Goal: Task Accomplishment & Management: Complete application form

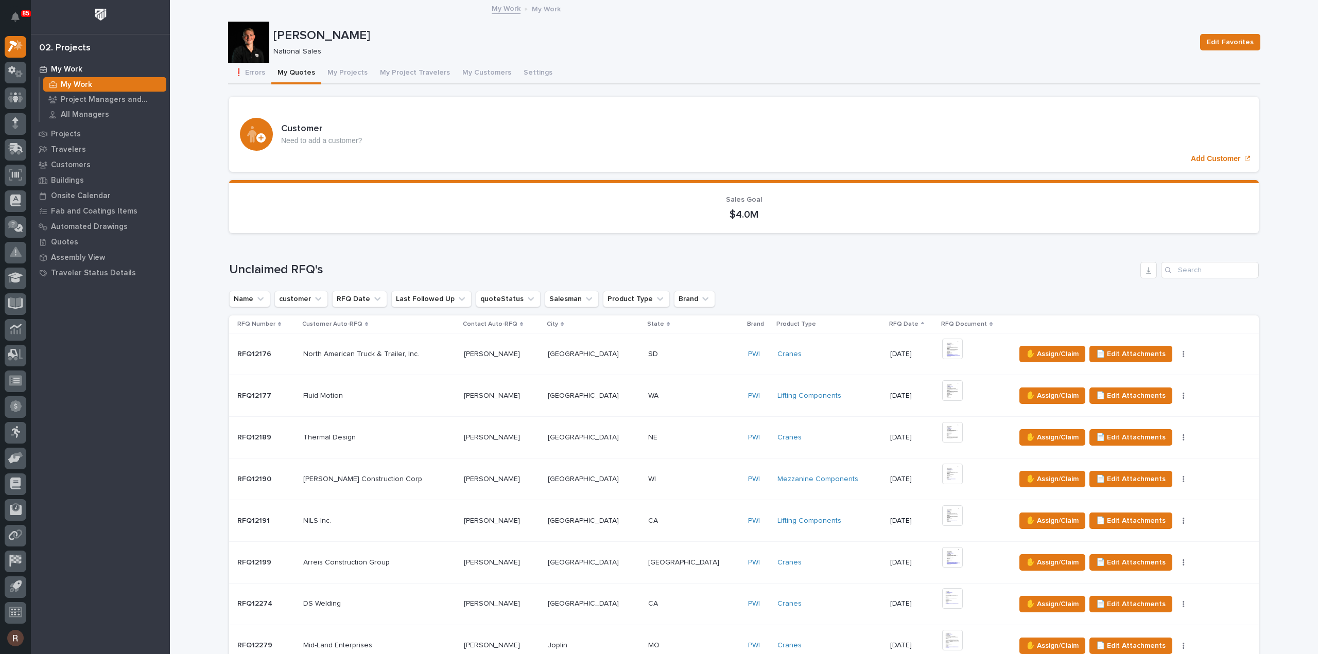
scroll to position [124, 0]
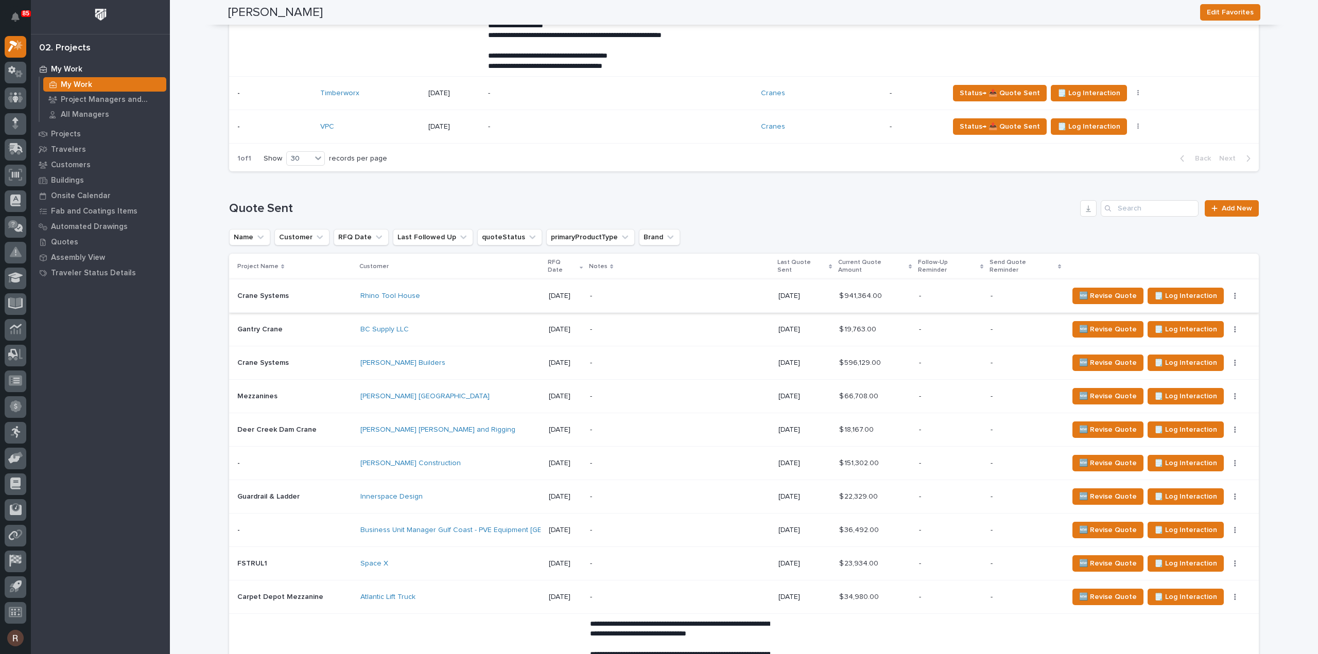
scroll to position [1133, 0]
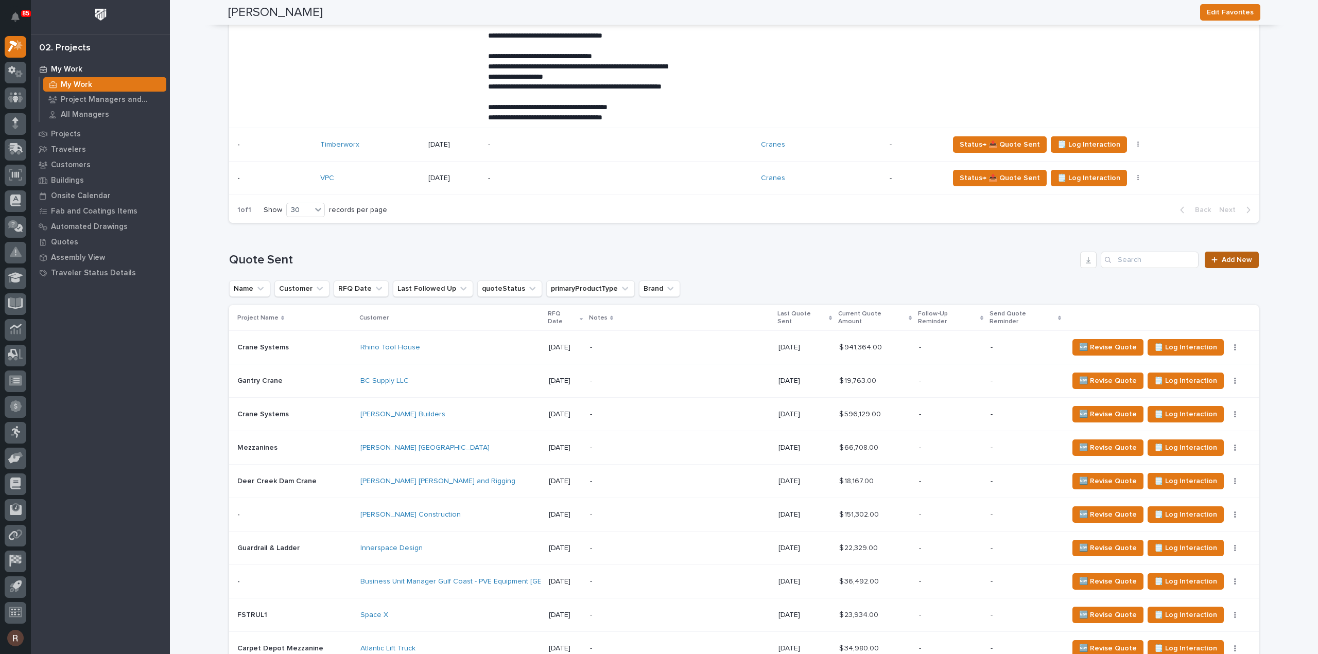
click at [1227, 262] on link "Add New" at bounding box center [1232, 260] width 54 height 16
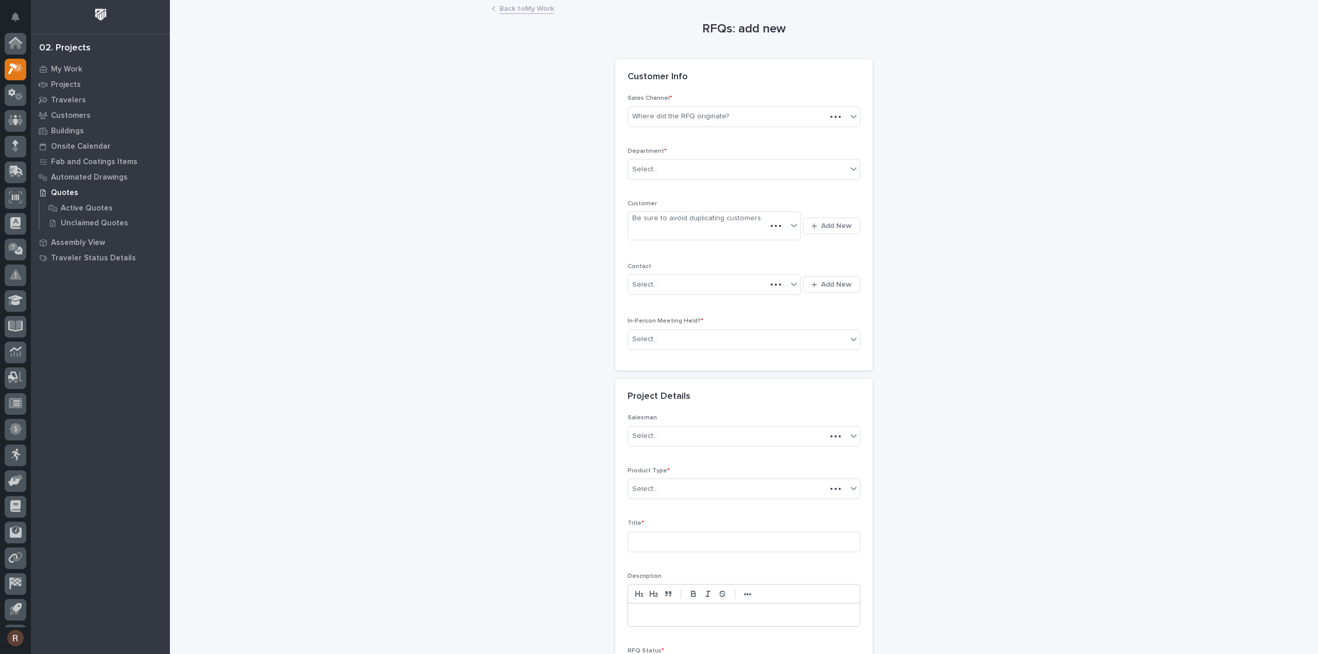
scroll to position [23, 0]
click at [663, 115] on div "Where did the RFQ originate?" at bounding box center [680, 116] width 97 height 11
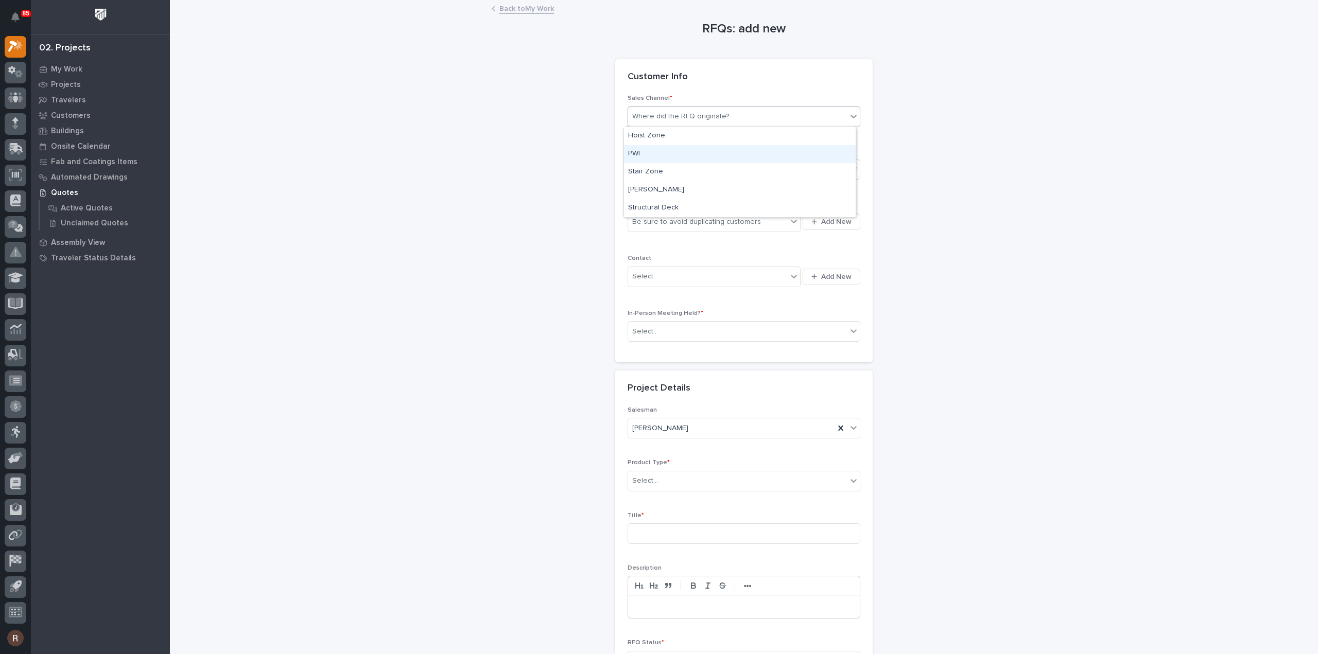
click at [652, 154] on div "PWI" at bounding box center [740, 154] width 232 height 18
click at [659, 168] on input "text" at bounding box center [659, 169] width 1 height 9
click at [650, 189] on span "National Sales" at bounding box center [654, 187] width 52 height 11
click at [647, 220] on div "Be sure to avoid duplicating customers" at bounding box center [696, 222] width 129 height 11
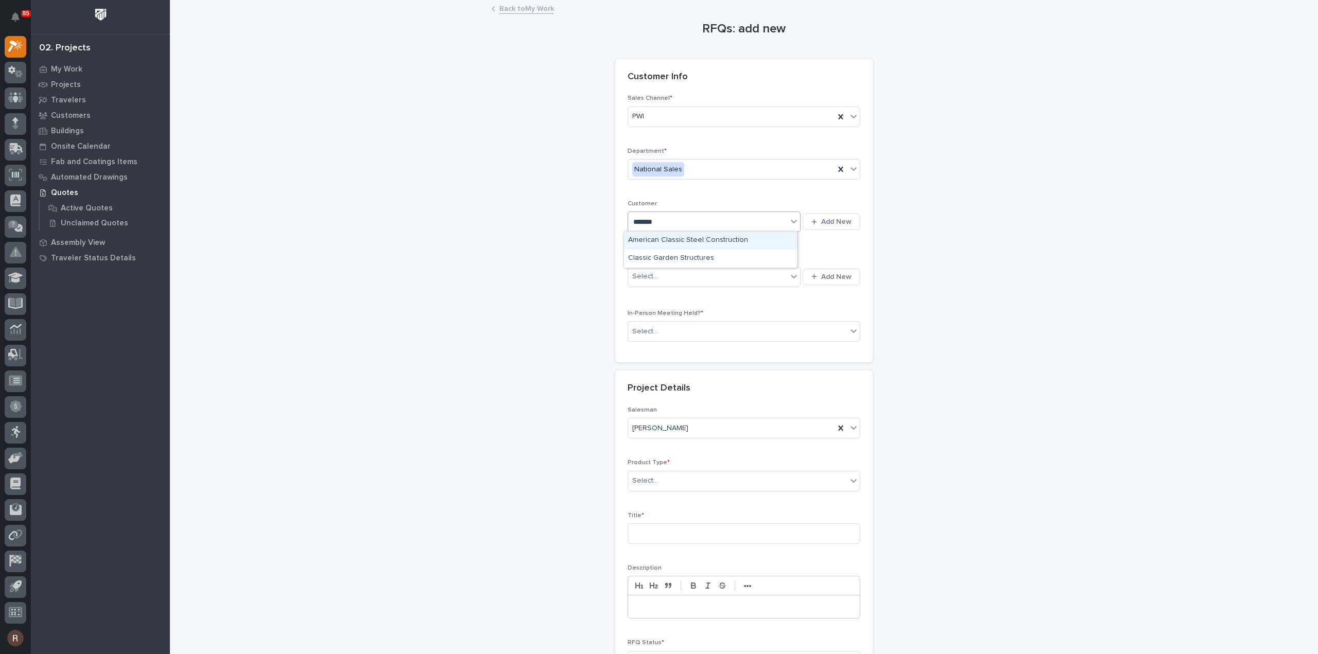
type input "*******"
click at [660, 264] on div "Classic Garden Structures" at bounding box center [710, 259] width 173 height 18
click at [663, 324] on div "Select..." at bounding box center [737, 331] width 219 height 17
click at [655, 366] on div "No" at bounding box center [740, 367] width 232 height 18
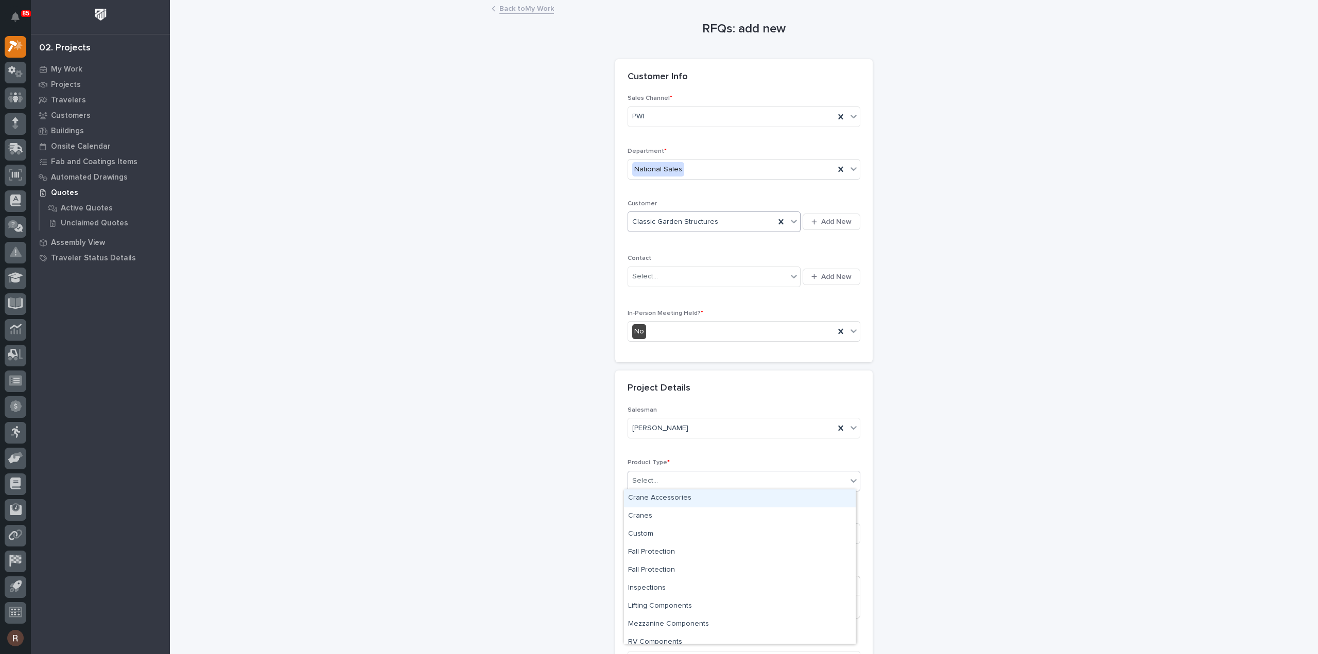
click at [652, 483] on div "Select..." at bounding box center [645, 481] width 26 height 11
click at [642, 513] on div "Cranes" at bounding box center [740, 517] width 232 height 18
click at [663, 473] on div "Cranes" at bounding box center [731, 481] width 206 height 17
click at [664, 497] on div "Crane Accessories" at bounding box center [740, 499] width 232 height 18
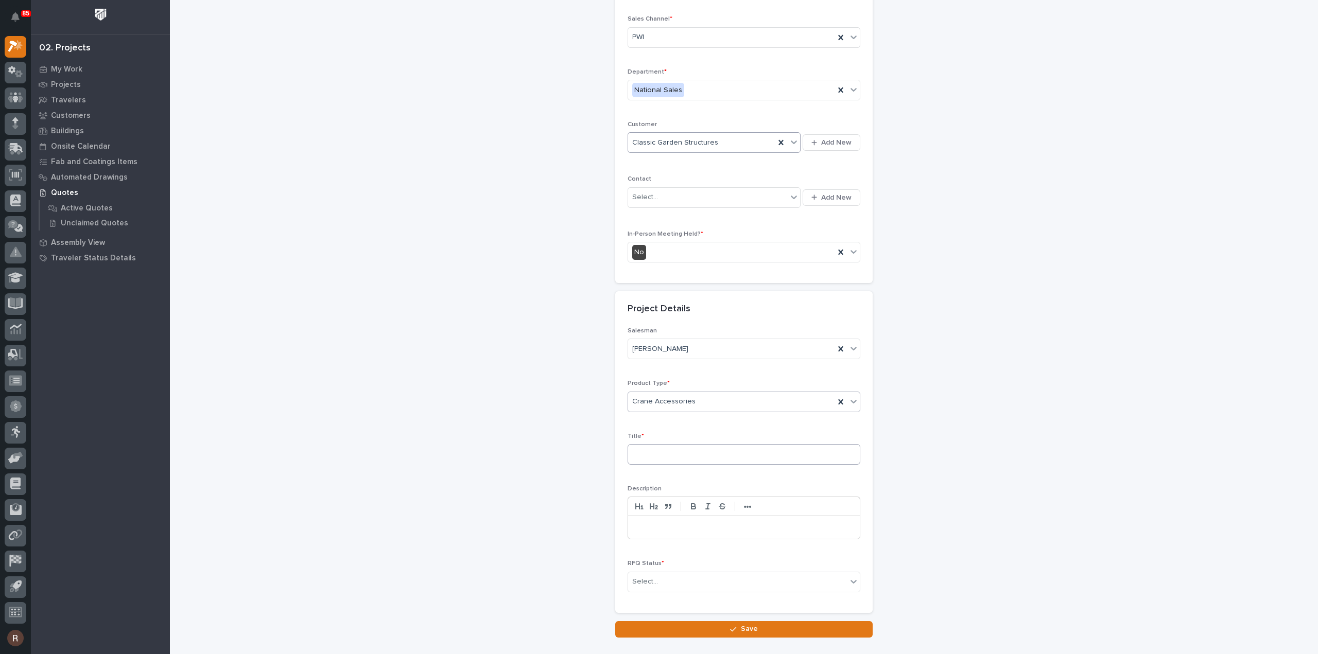
scroll to position [140, 0]
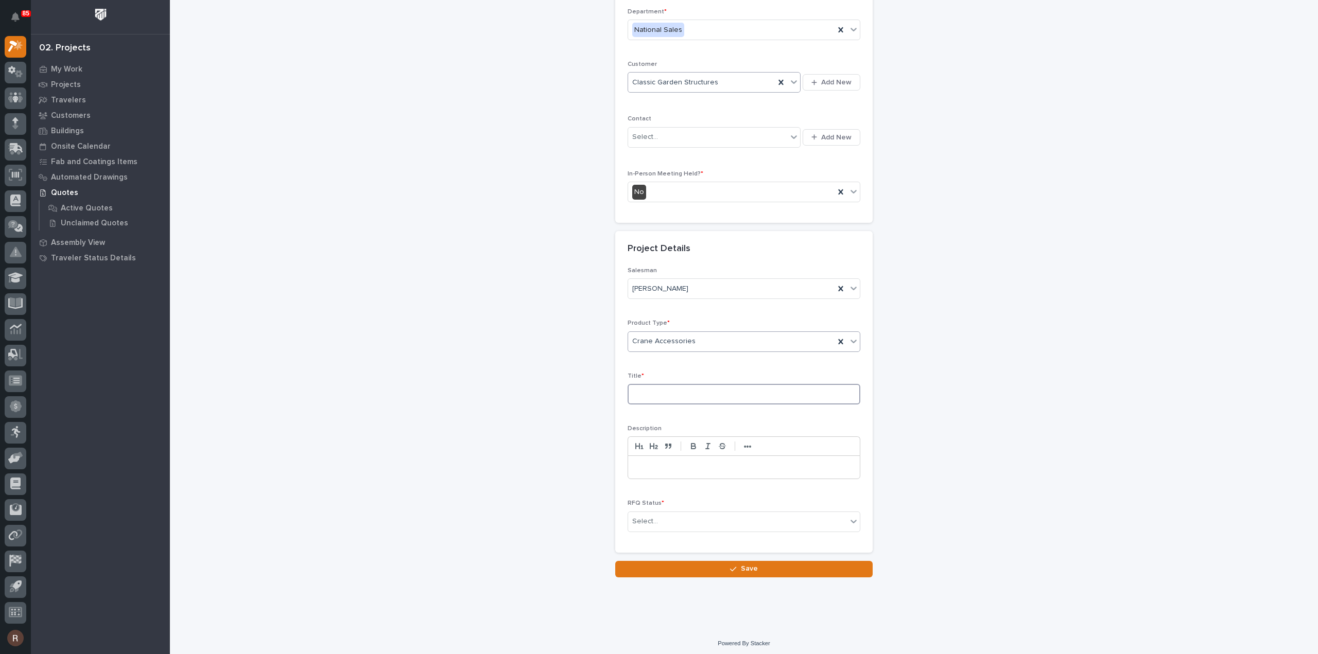
click at [654, 396] on input at bounding box center [744, 394] width 233 height 21
type input "Crane Header"
click at [670, 514] on div "Select..." at bounding box center [737, 521] width 219 height 17
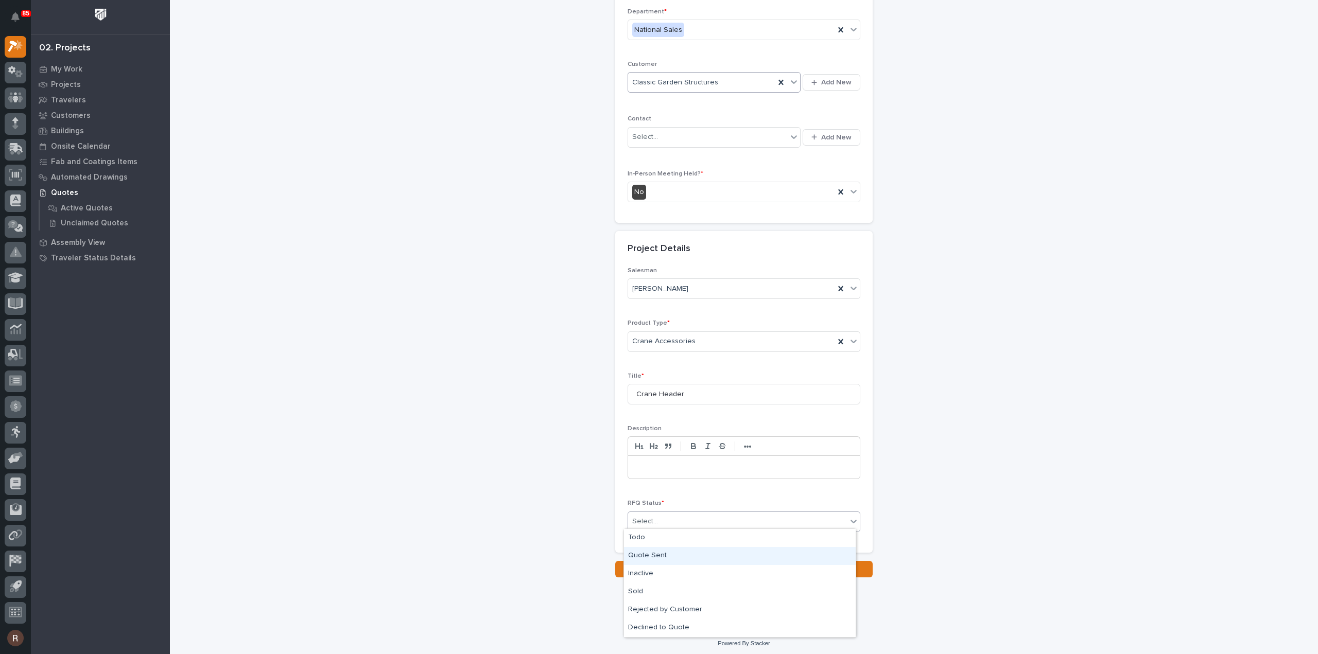
click at [666, 555] on div "Quote Sent" at bounding box center [740, 556] width 232 height 18
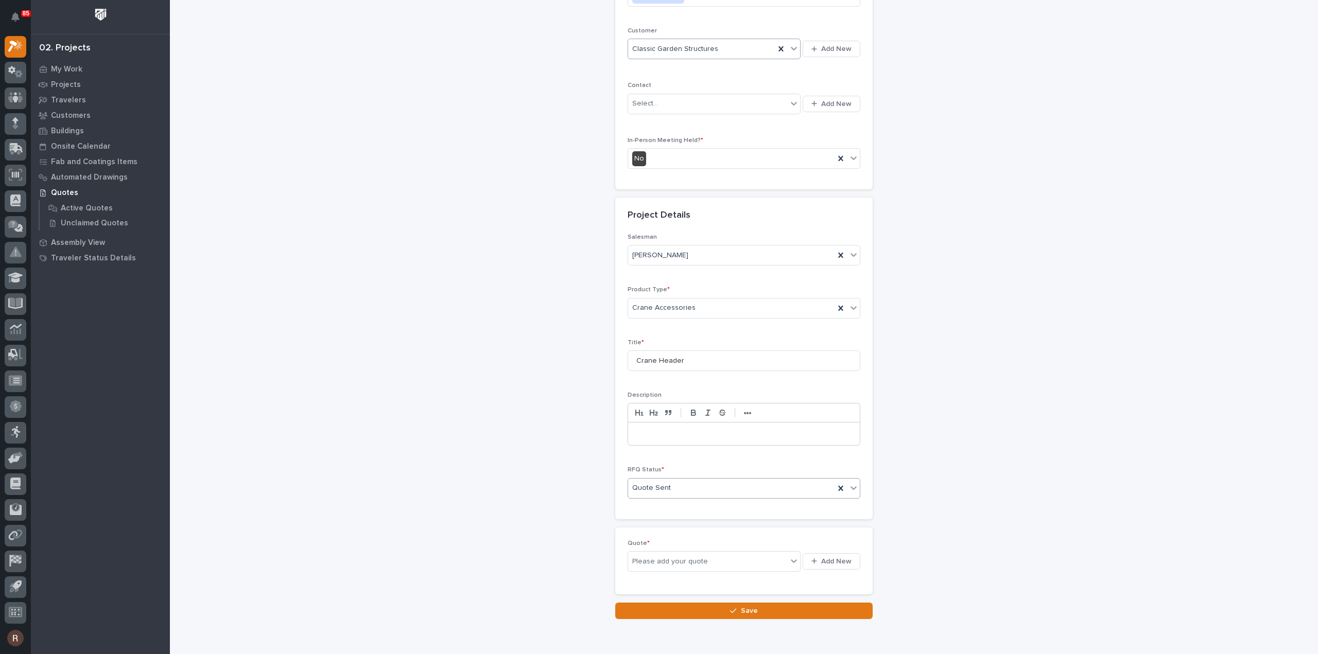
scroll to position [177, 0]
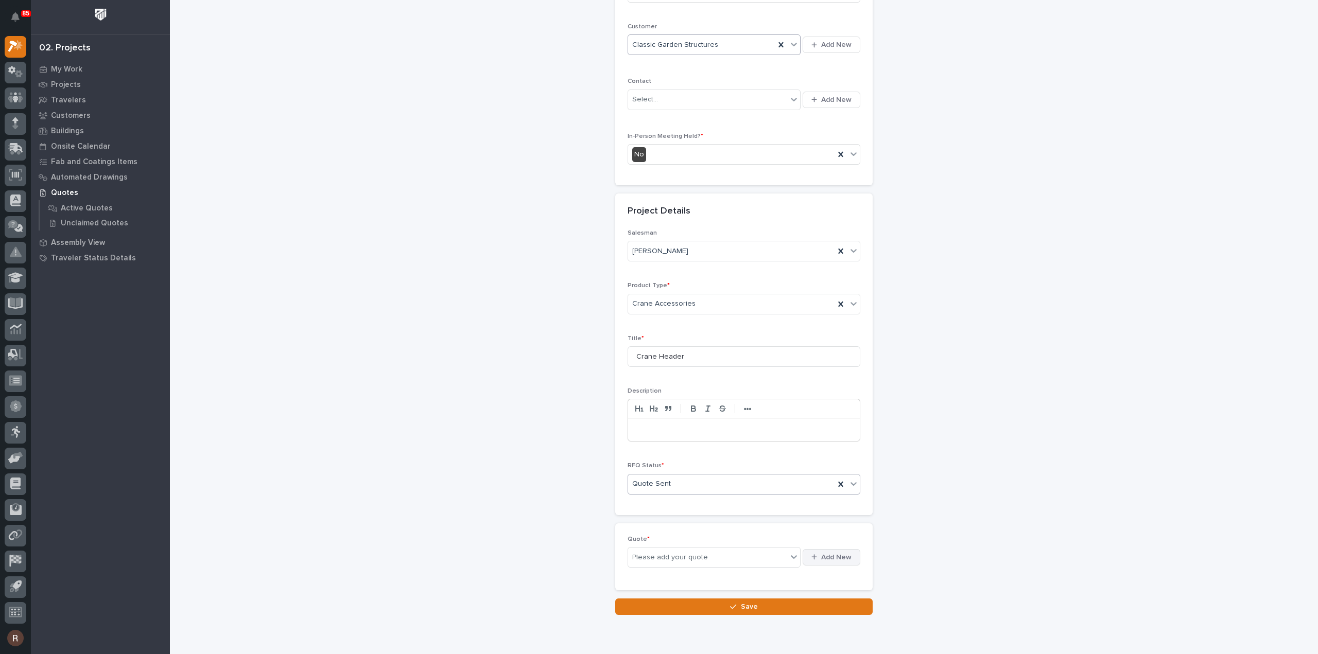
click at [821, 555] on span "Add New" at bounding box center [836, 557] width 30 height 9
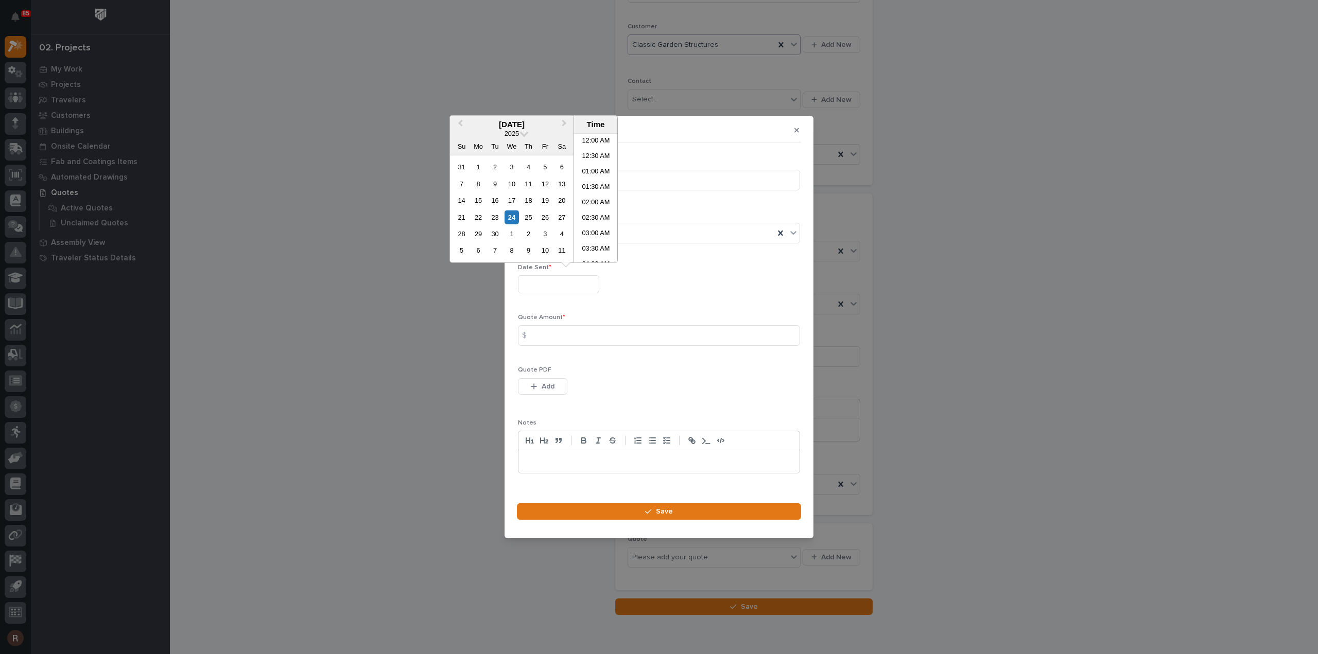
click at [549, 281] on input "text" at bounding box center [558, 284] width 81 height 18
click at [512, 218] on div "24" at bounding box center [512, 217] width 14 height 14
type input "**********"
click at [546, 342] on input at bounding box center [659, 335] width 282 height 21
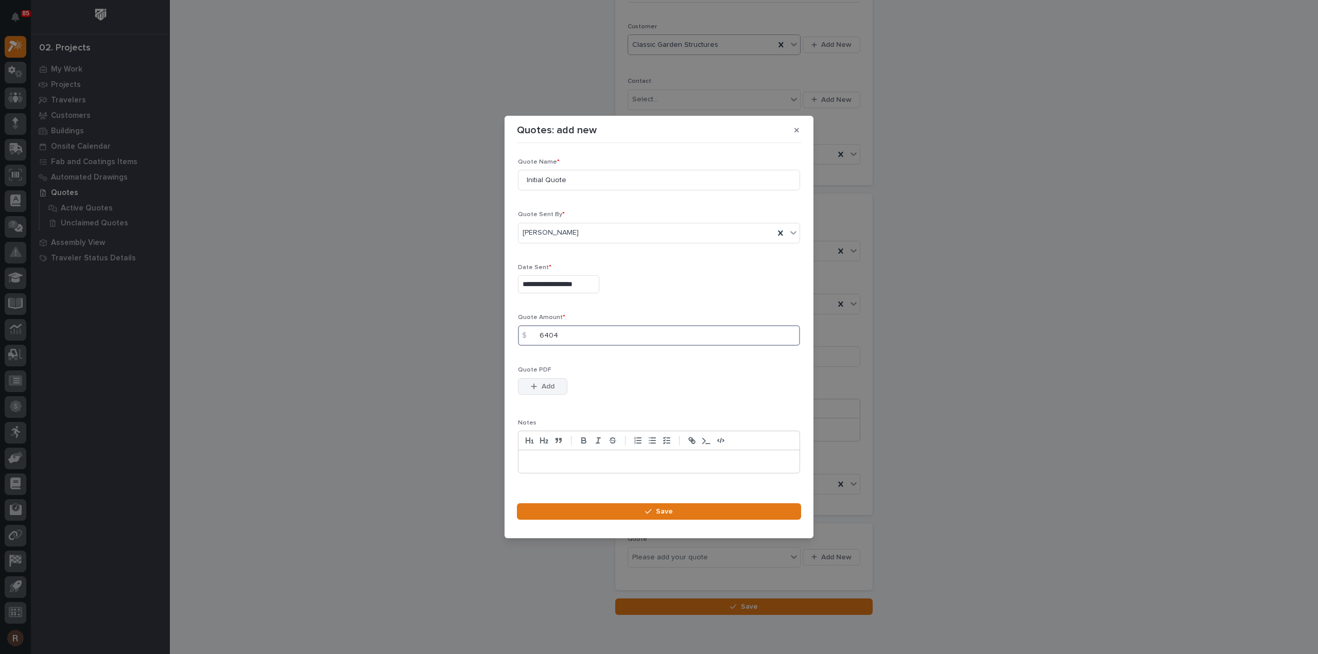
type input "6404"
drag, startPoint x: 542, startPoint y: 385, endPoint x: 522, endPoint y: 374, distance: 22.1
click at [542, 385] on span "Add" at bounding box center [548, 386] width 13 height 9
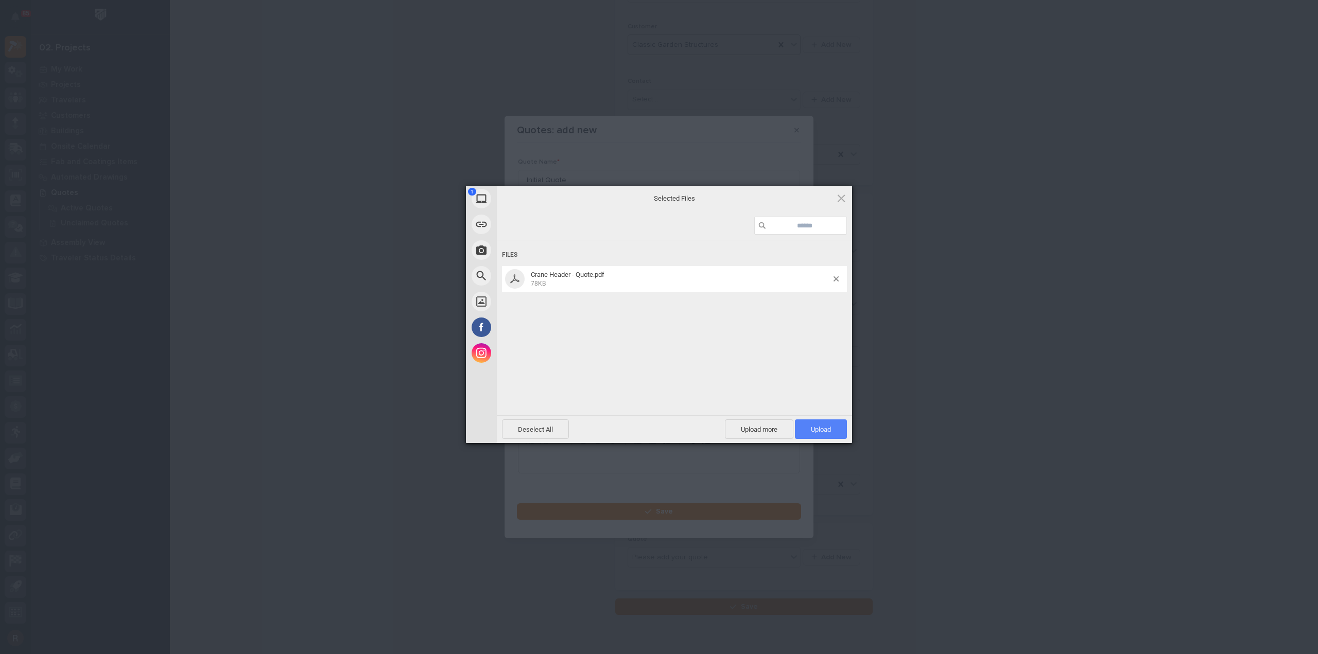
click at [815, 422] on span "Upload 1" at bounding box center [821, 430] width 52 height 20
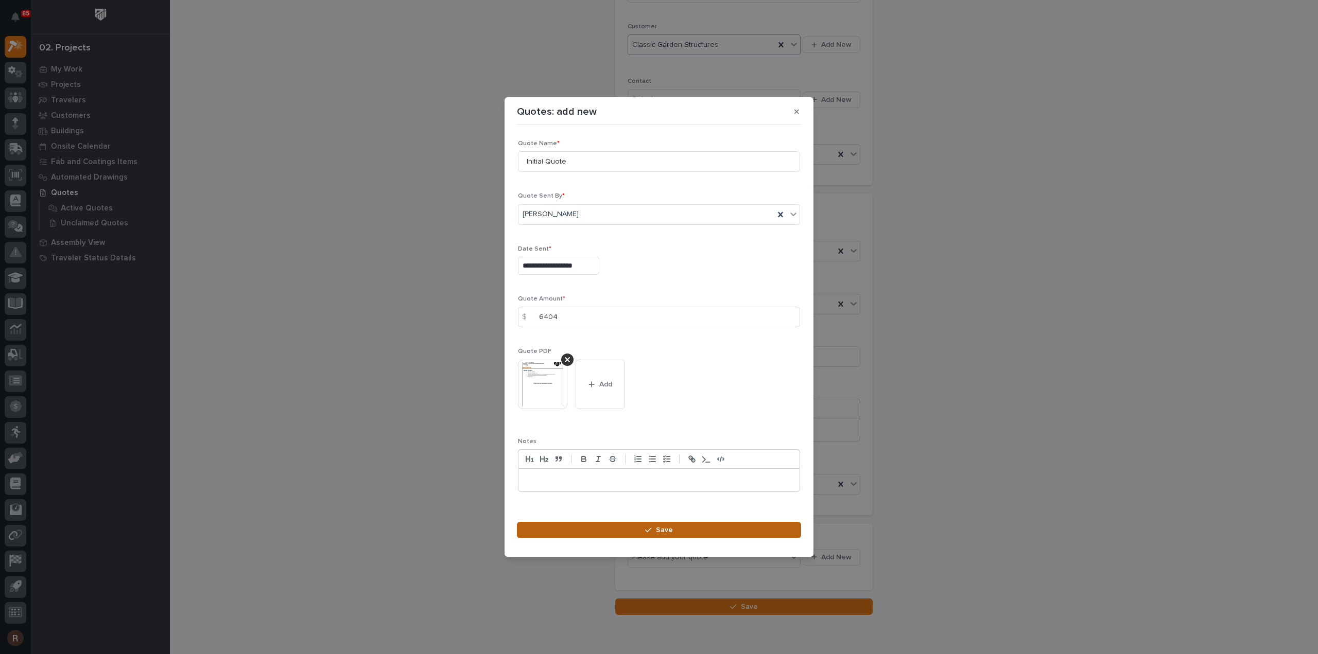
click at [744, 529] on button "Save" at bounding box center [659, 530] width 284 height 16
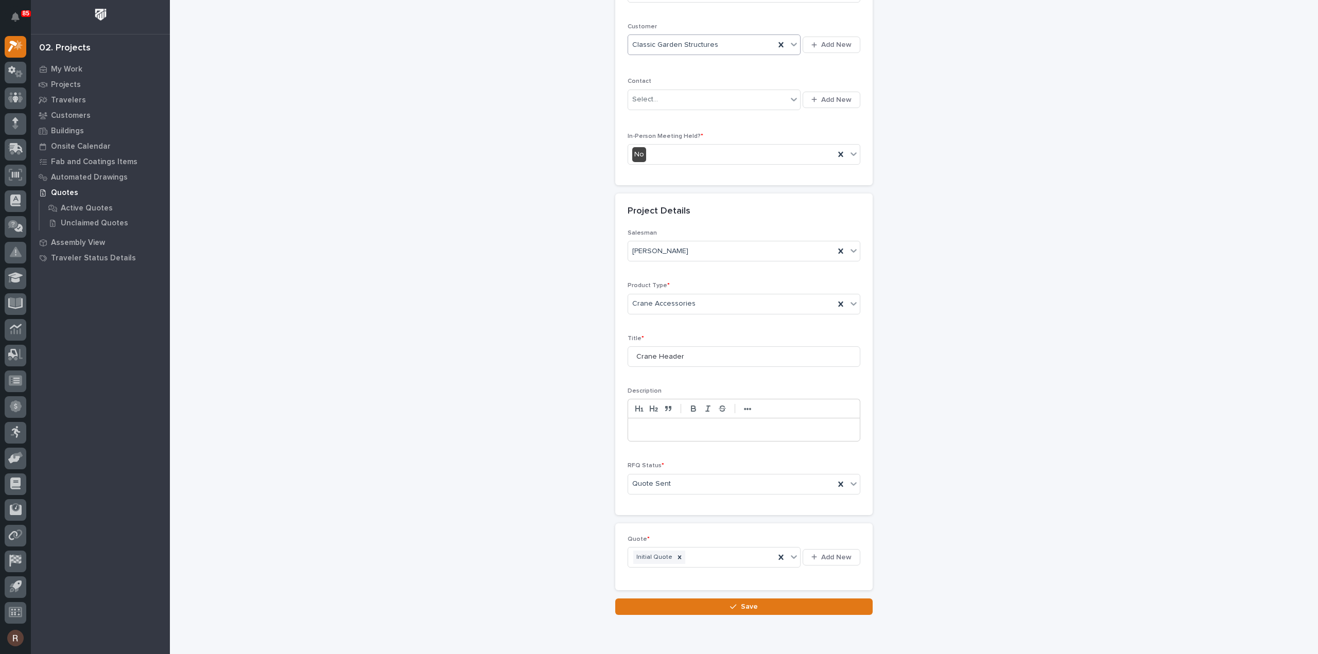
click at [753, 604] on button "Save" at bounding box center [743, 607] width 257 height 16
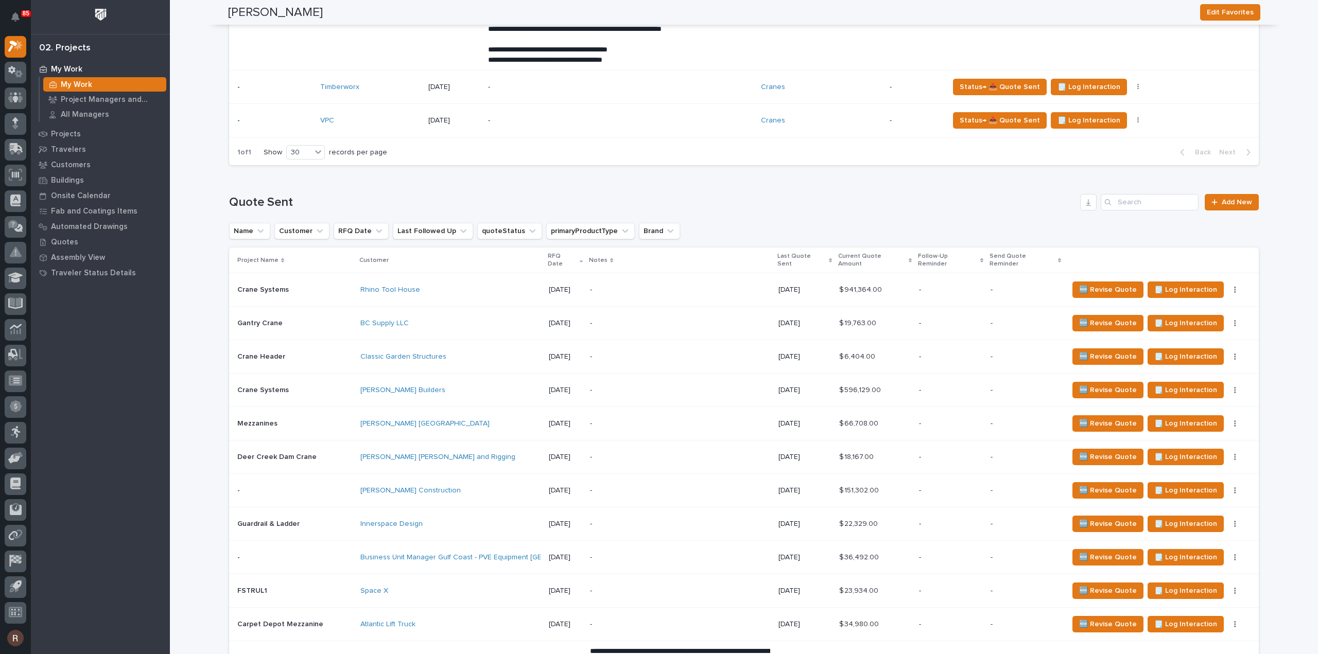
scroll to position [1184, 0]
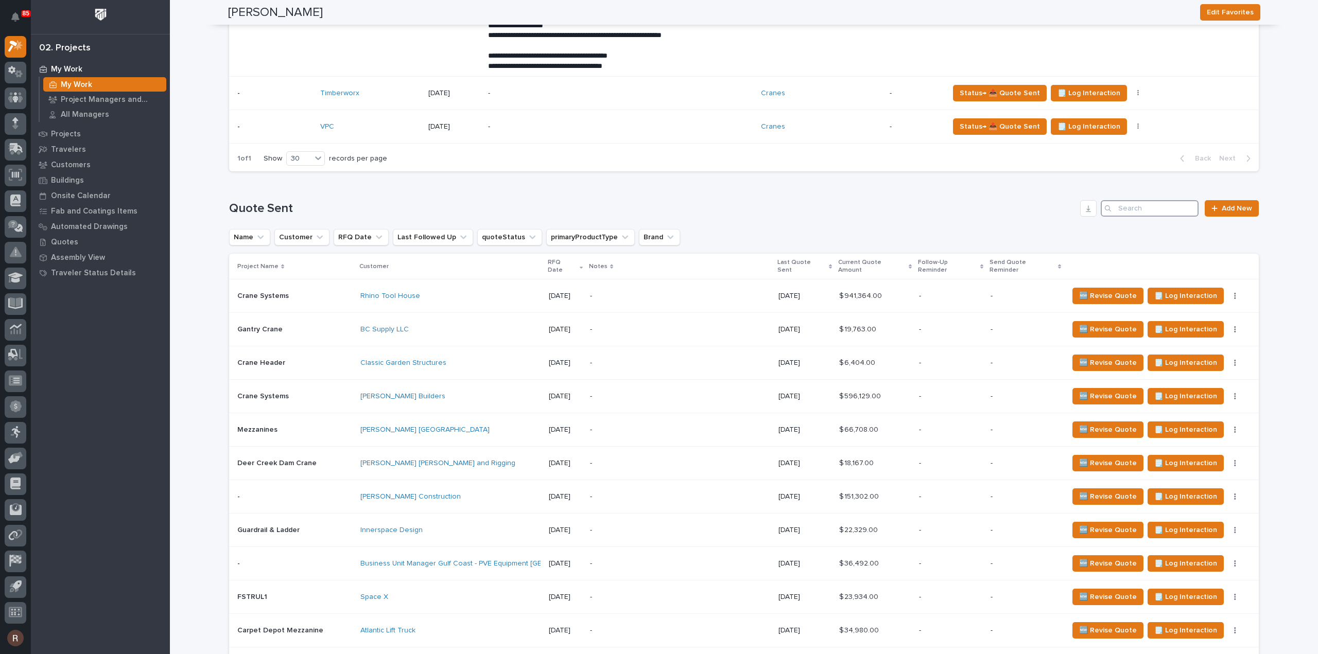
click at [1116, 216] on input "Search" at bounding box center [1150, 208] width 98 height 16
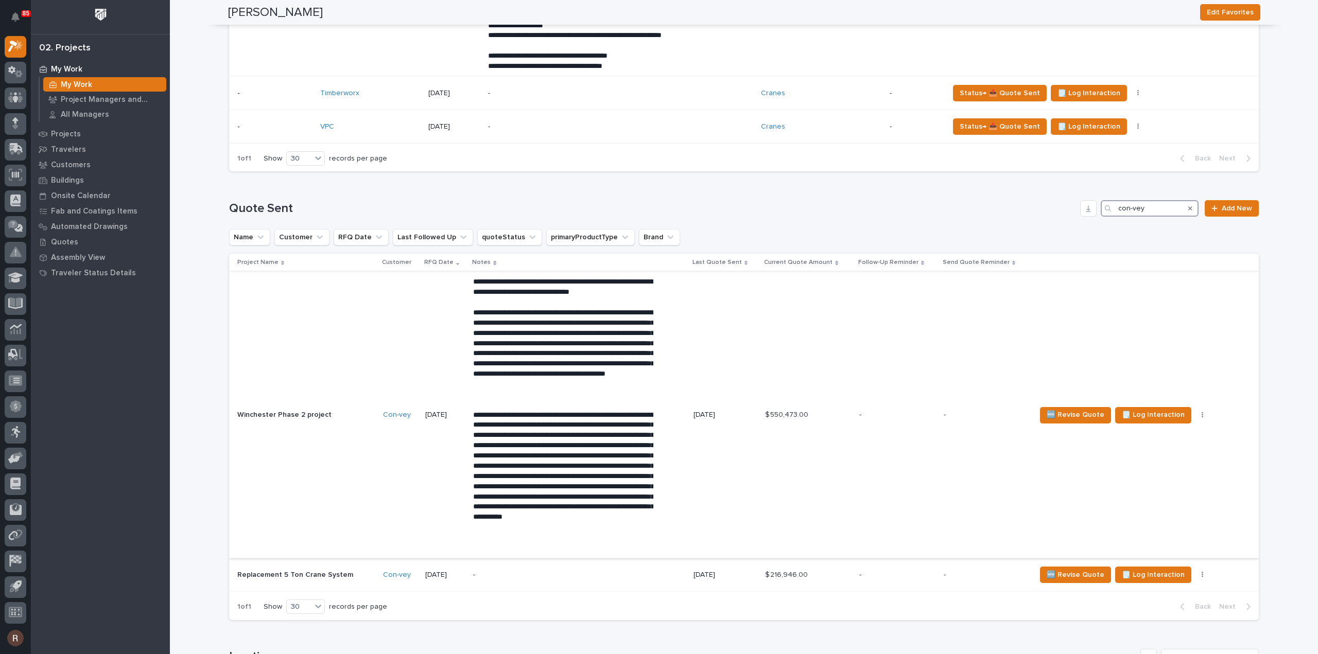
scroll to position [1339, 0]
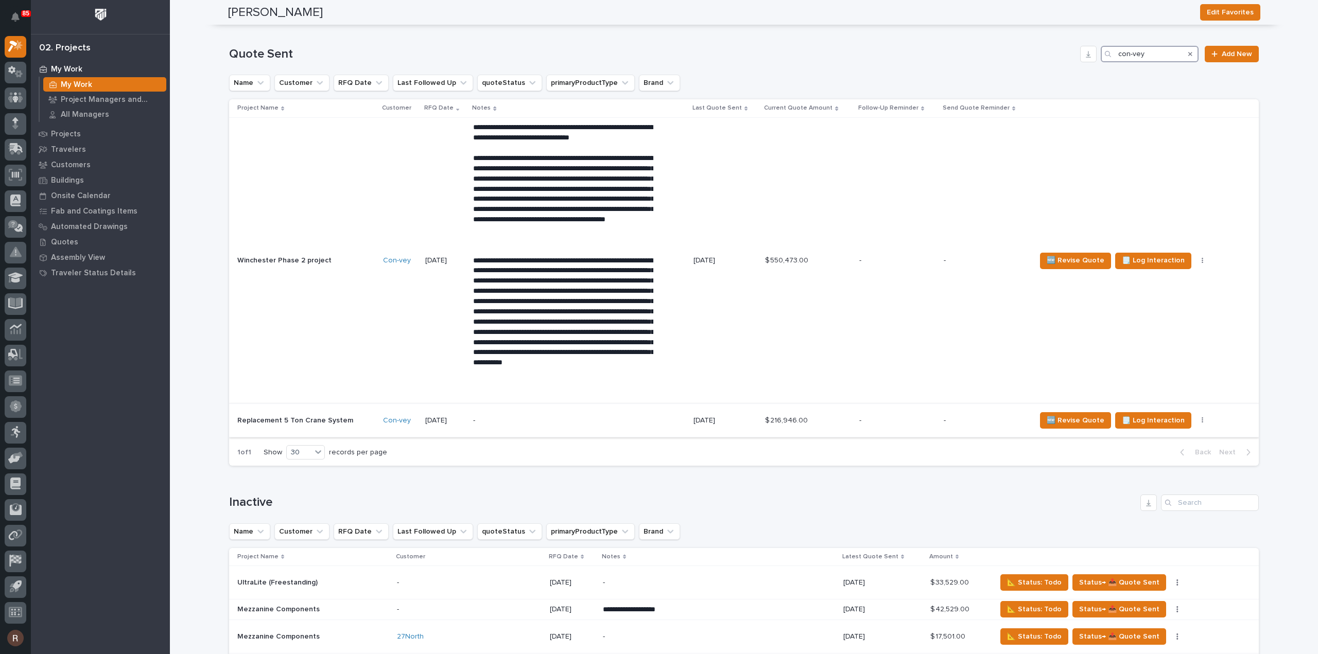
type input "con-vey"
click at [974, 425] on p "-" at bounding box center [986, 421] width 84 height 9
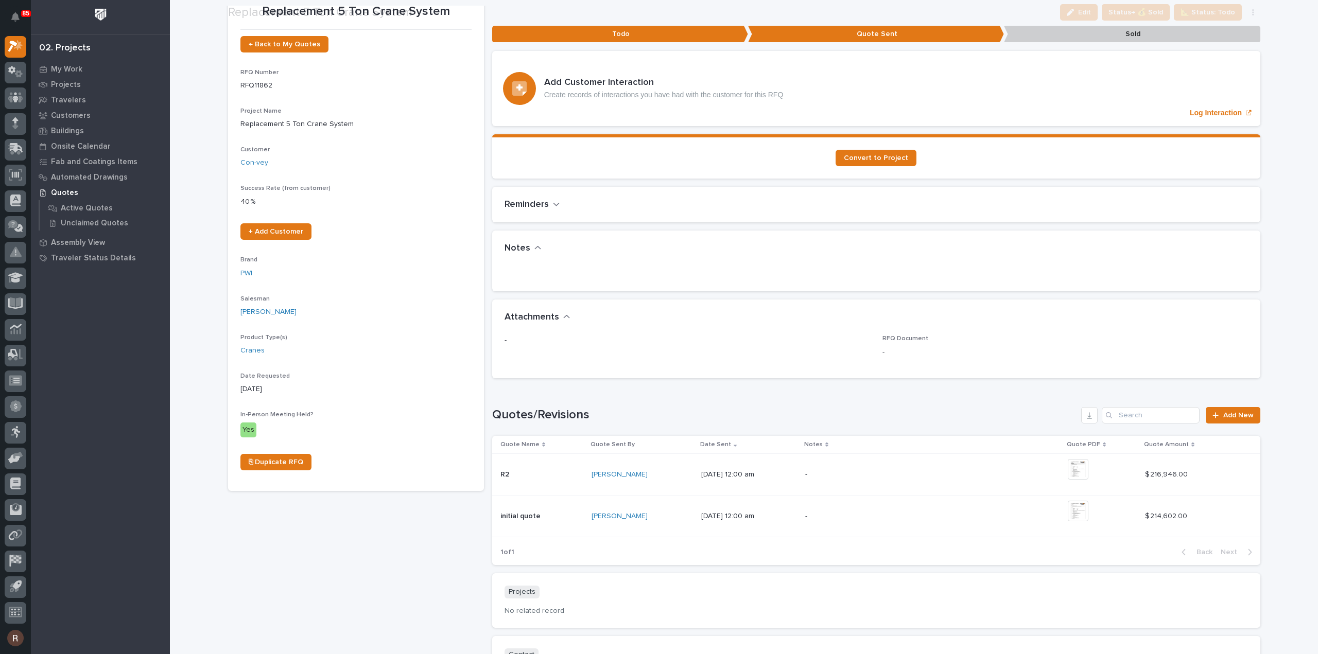
scroll to position [154, 0]
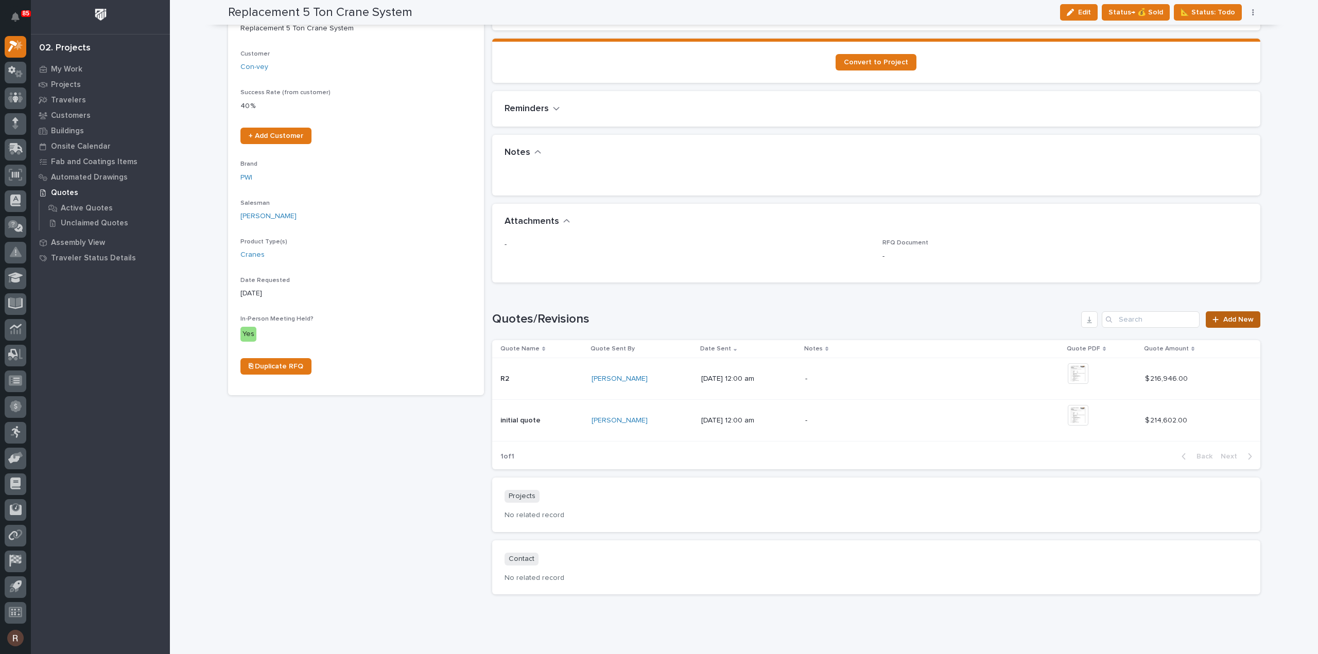
click at [1230, 321] on span "Add New" at bounding box center [1238, 319] width 30 height 7
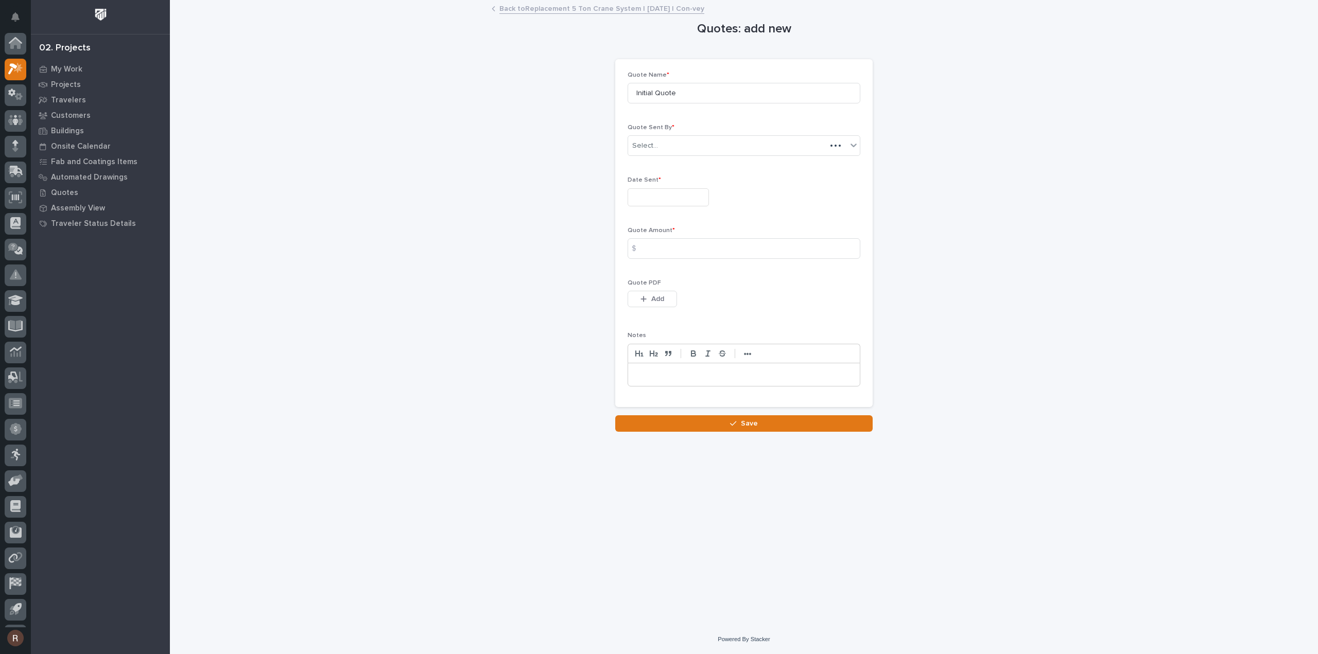
scroll to position [23, 0]
drag, startPoint x: 702, startPoint y: 92, endPoint x: 278, endPoint y: 133, distance: 426.3
click at [300, 129] on div "Quotes: add new Loading... Saving… Loading... Saving… Loading... Saving… Quote …" at bounding box center [744, 216] width 1032 height 431
type input "R3"
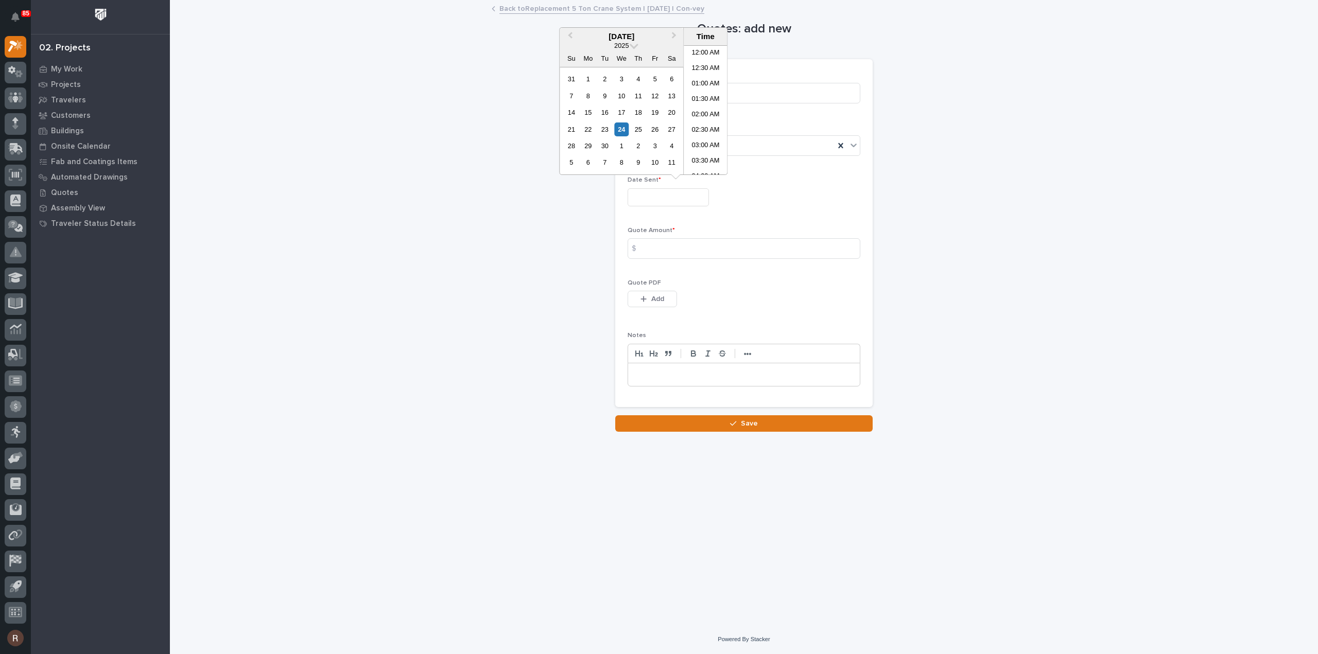
click at [665, 199] on input "text" at bounding box center [668, 197] width 81 height 18
click at [622, 128] on div "24" at bounding box center [622, 130] width 14 height 14
type input "**********"
click at [650, 244] on input at bounding box center [744, 248] width 233 height 21
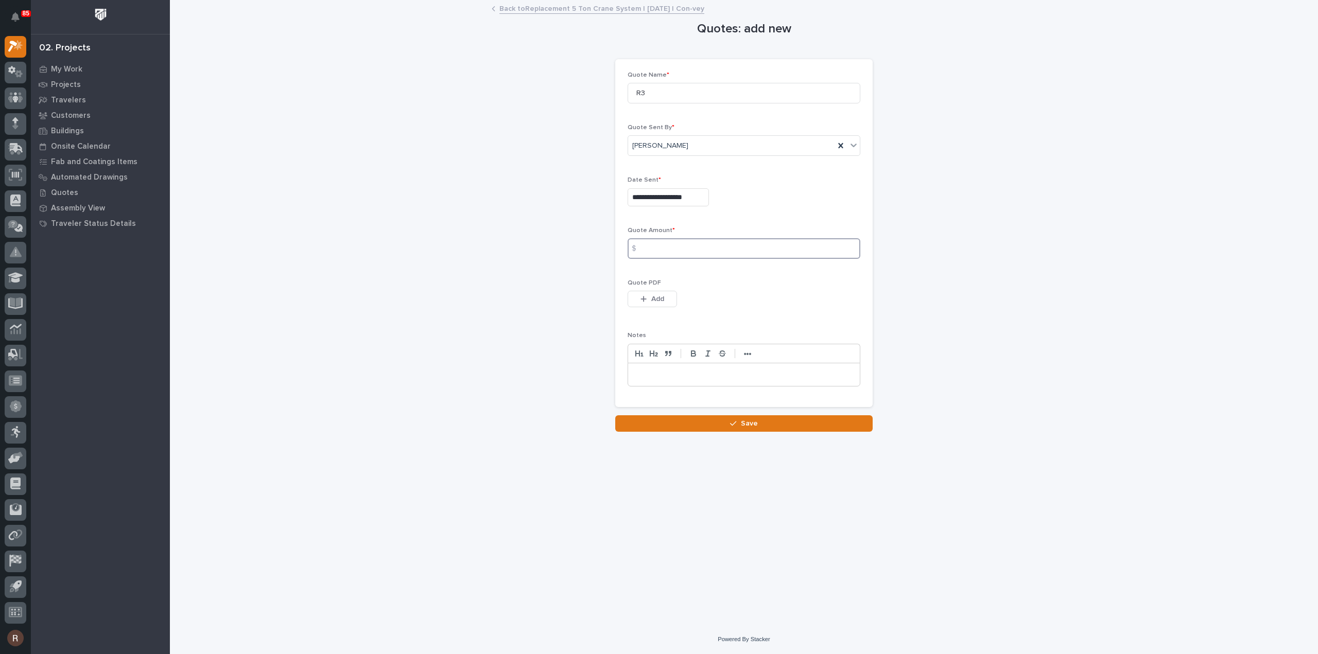
click at [655, 245] on input at bounding box center [744, 248] width 233 height 21
type input "228464"
click at [650, 302] on button "Add" at bounding box center [652, 299] width 49 height 16
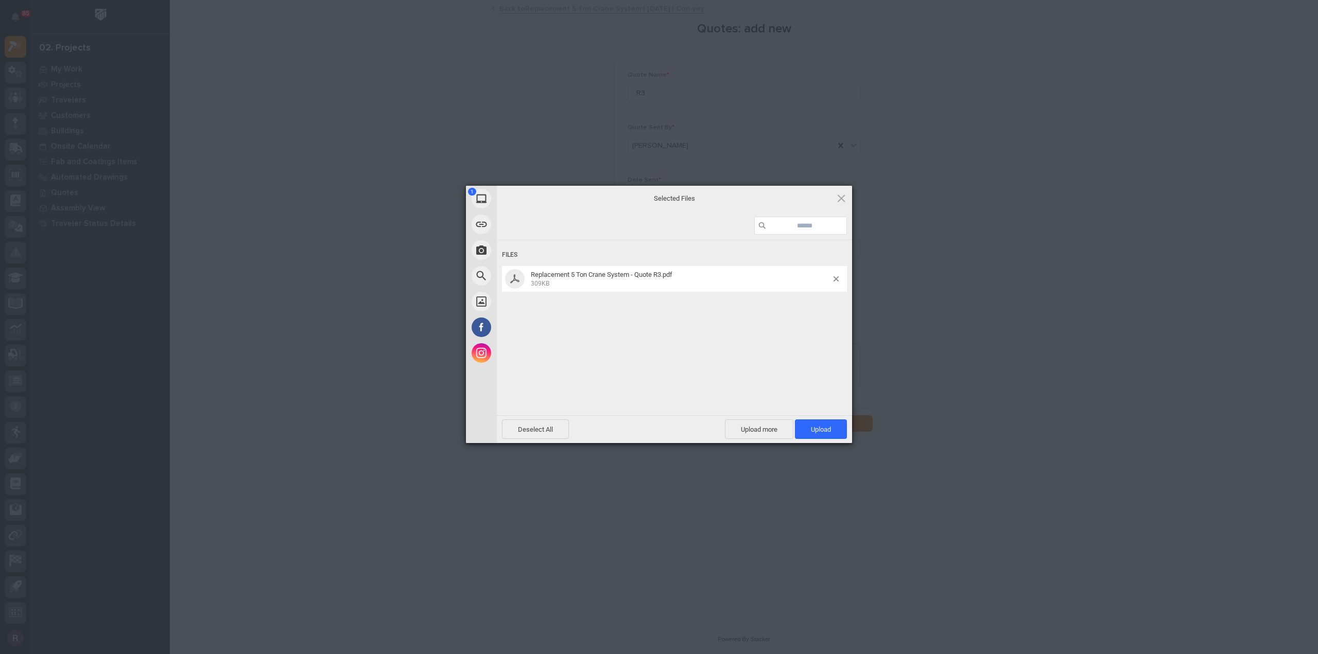
click at [810, 417] on div "Deselect All Upload more Upload 1" at bounding box center [674, 430] width 355 height 28
click at [816, 425] on span "Upload 1" at bounding box center [821, 430] width 52 height 20
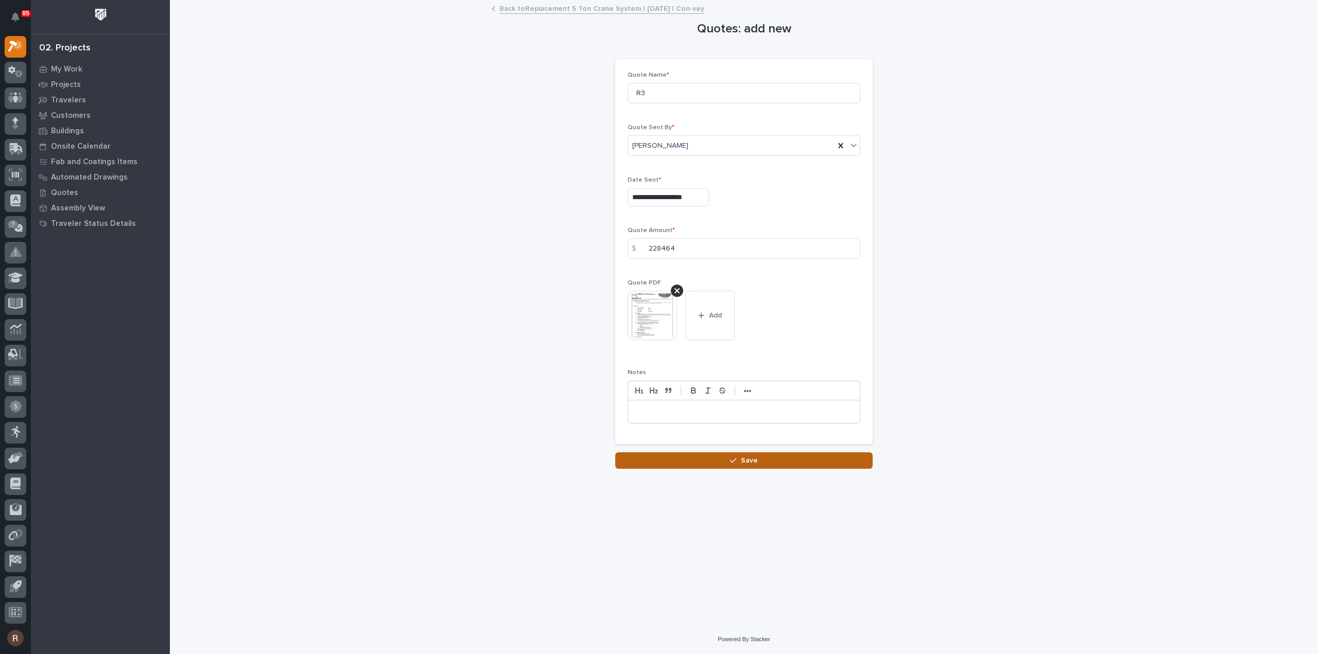
click at [721, 458] on button "Save" at bounding box center [743, 461] width 257 height 16
